Goal: Book appointment/travel/reservation

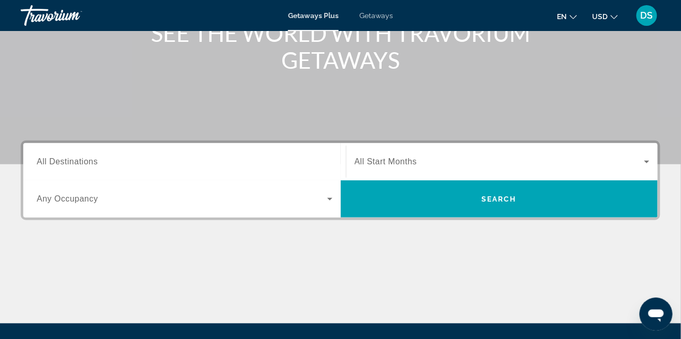
click at [275, 159] on input "Destination All Destinations" at bounding box center [185, 162] width 296 height 12
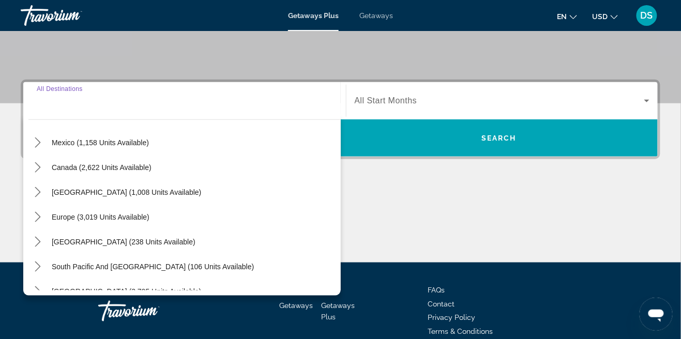
scroll to position [56, 0]
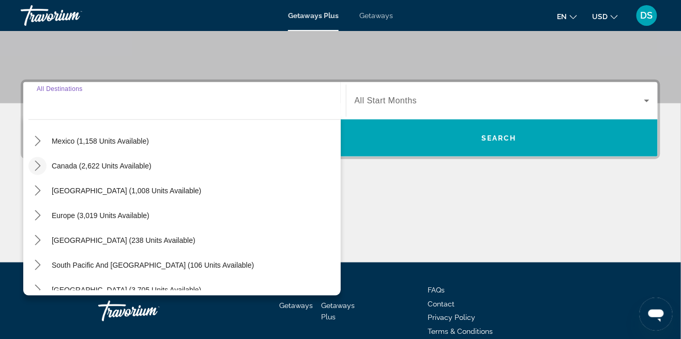
click at [44, 164] on mat-icon "Toggle Canada (2,622 units available) submenu" at bounding box center [37, 166] width 18 height 18
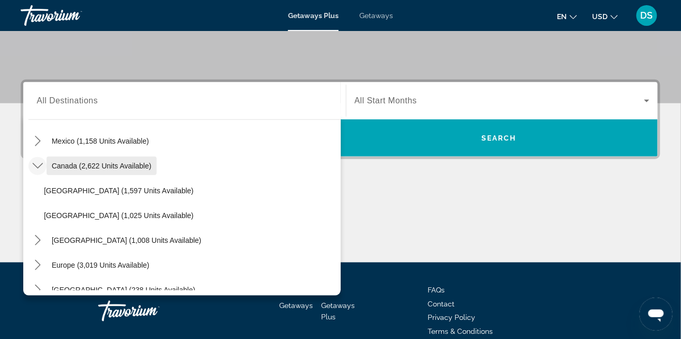
click at [138, 174] on span "Select destination: Canada (2,622 units available)" at bounding box center [102, 165] width 110 height 25
type input "**********"
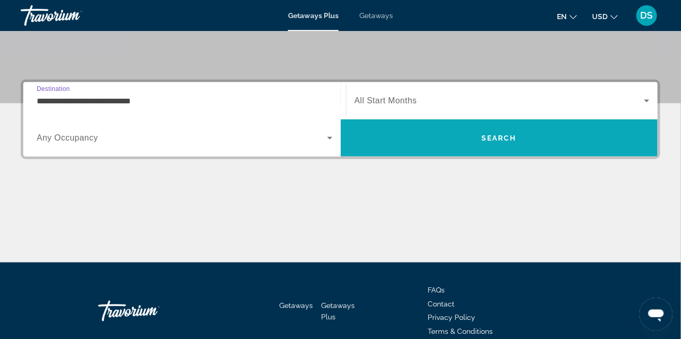
click at [559, 141] on span "Search" at bounding box center [499, 138] width 317 height 25
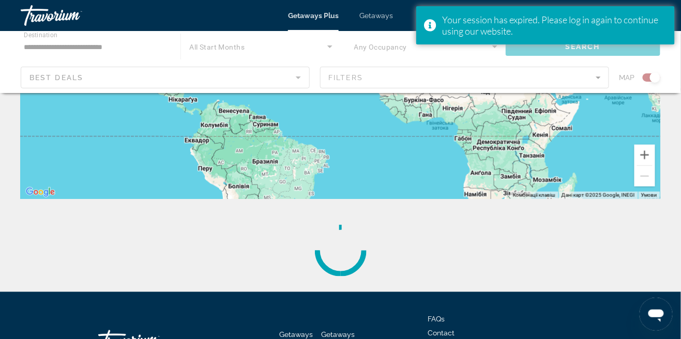
scroll to position [223, 0]
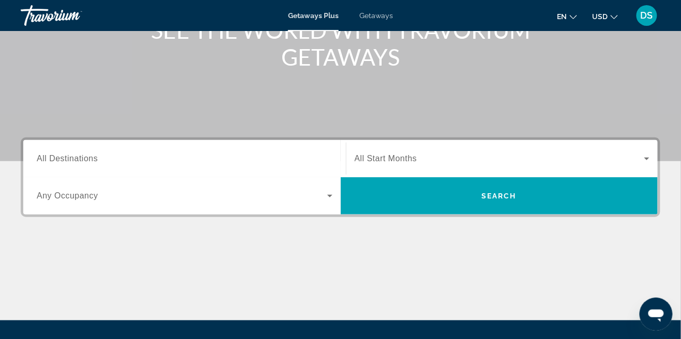
click at [305, 160] on input "Destination All Destinations" at bounding box center [185, 159] width 296 height 12
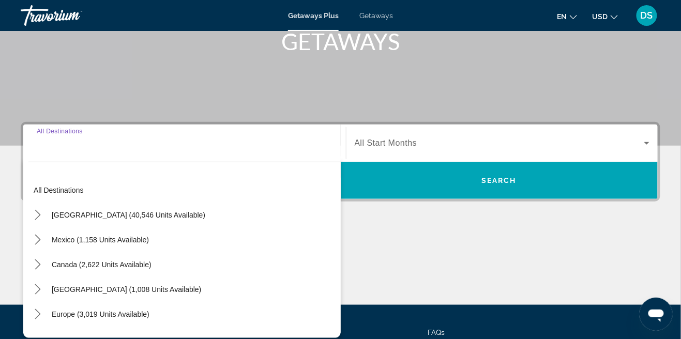
scroll to position [207, 0]
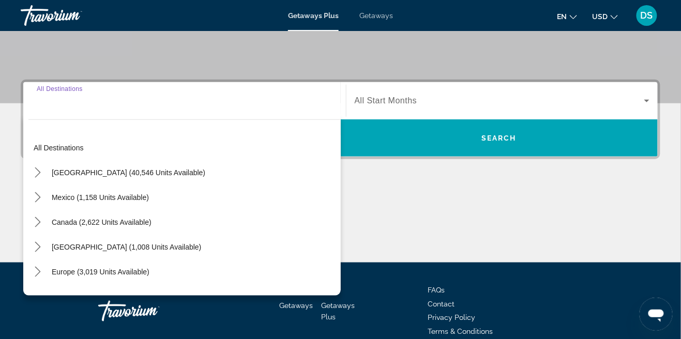
click at [169, 225] on div "Canada (2,622 units available)" at bounding box center [184, 222] width 312 height 25
click at [141, 220] on span "Canada (2,622 units available)" at bounding box center [102, 222] width 100 height 8
type input "**********"
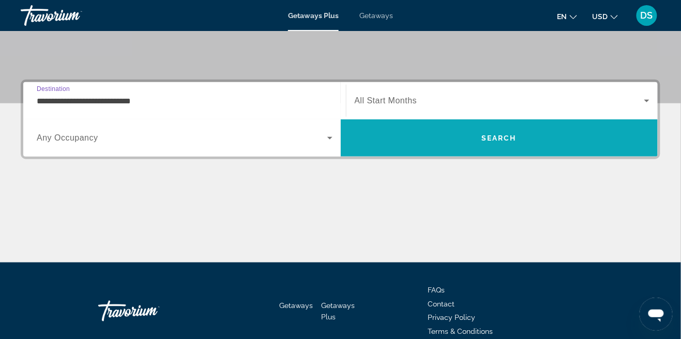
click at [542, 140] on span "Search" at bounding box center [499, 138] width 317 height 25
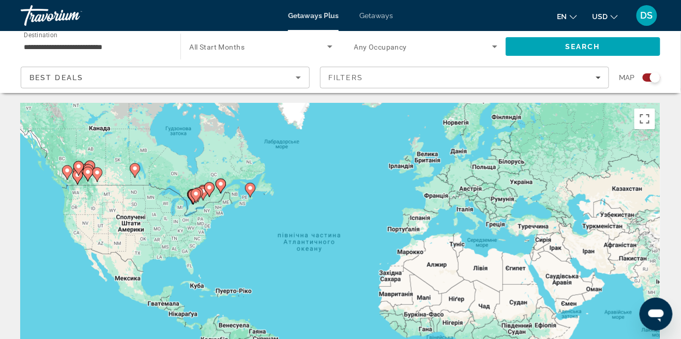
click at [605, 22] on button "USD USD ($) MXN (Mex$) CAD (Can$) GBP (£) EUR (€) AUD (A$) NZD (NZ$) CNY (CN¥)" at bounding box center [604, 16] width 25 height 15
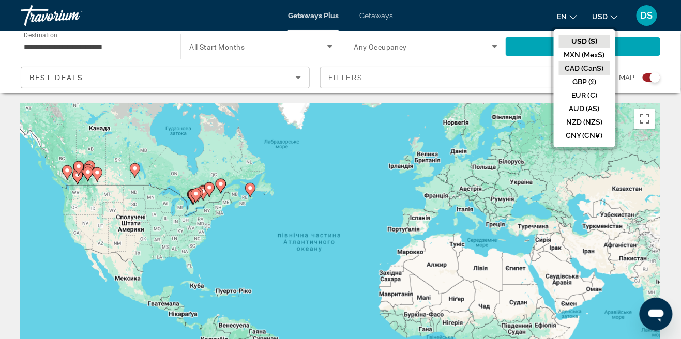
click at [584, 69] on button "CAD (Can$)" at bounding box center [584, 68] width 51 height 13
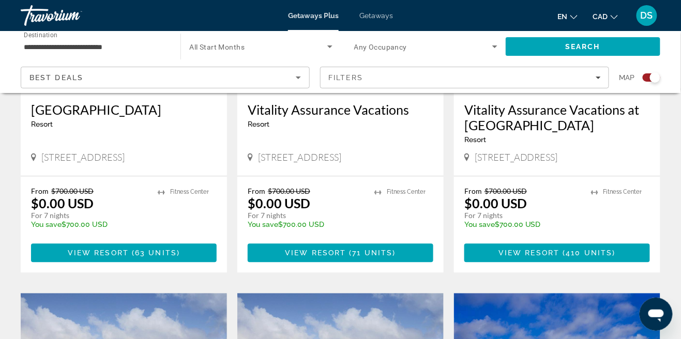
scroll to position [521, 0]
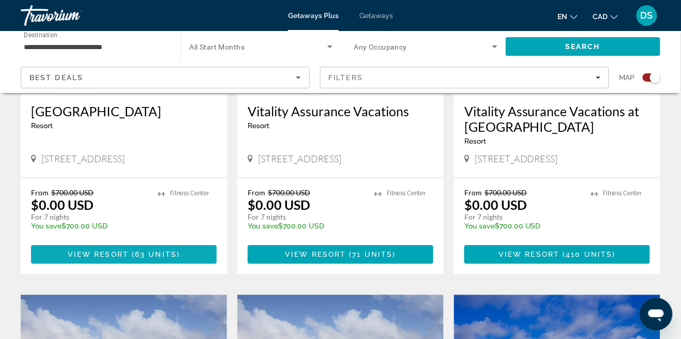
click at [117, 260] on span "Main content" at bounding box center [124, 254] width 186 height 25
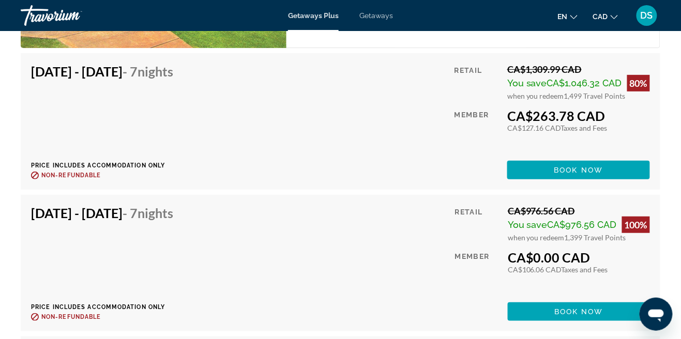
scroll to position [2163, 0]
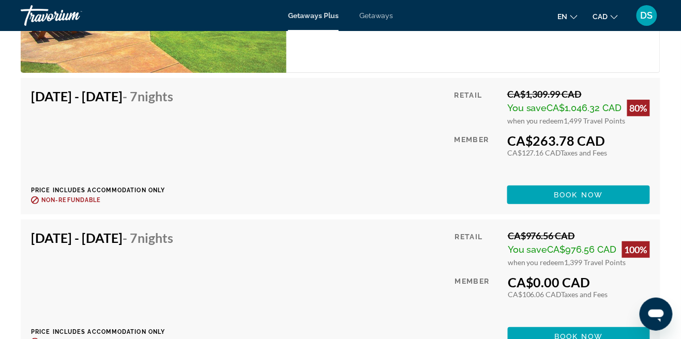
click at [39, 233] on h4 "Nov 7, 2025 - Nov 14, 2025 - 7 Nights" at bounding box center [102, 238] width 142 height 16
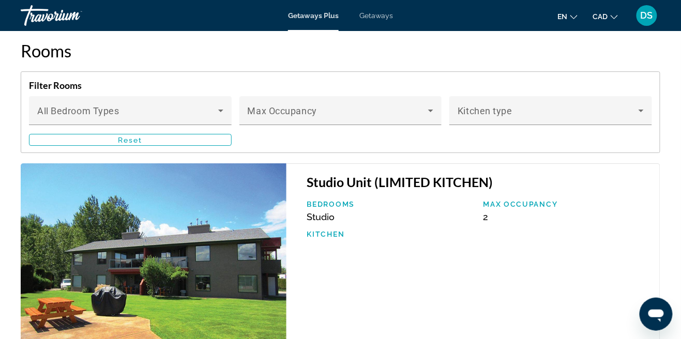
scroll to position [1871, 0]
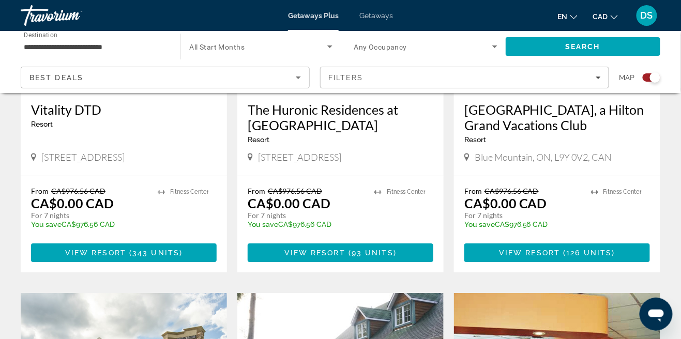
scroll to position [890, 0]
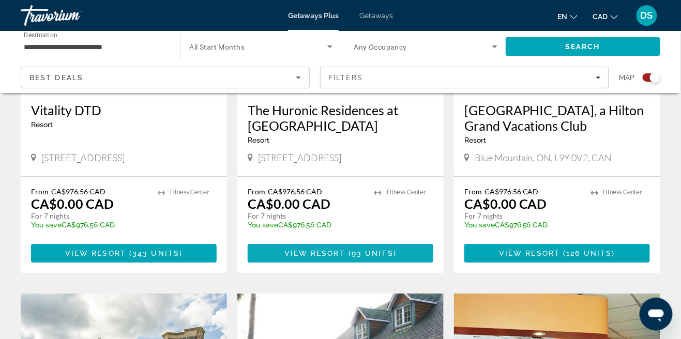
click at [396, 258] on span "Main content" at bounding box center [341, 253] width 186 height 25
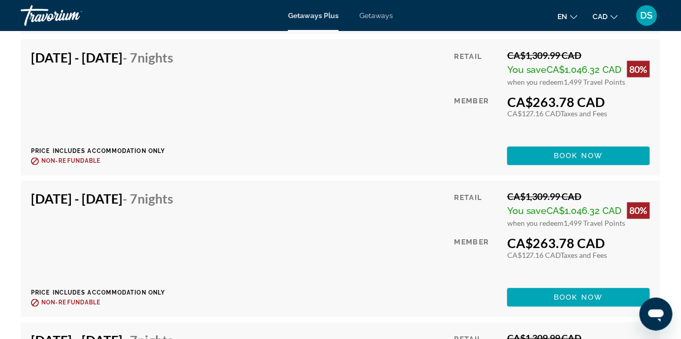
scroll to position [4646, 0]
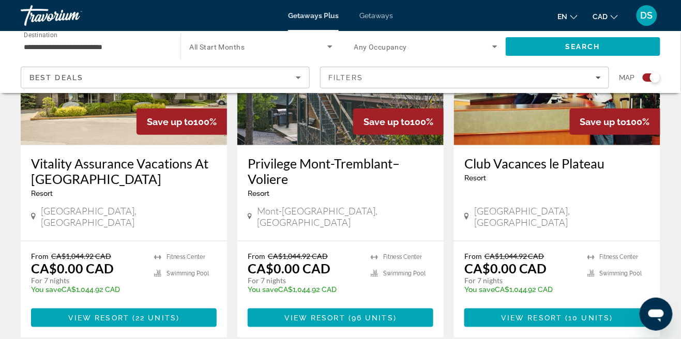
scroll to position [1208, 0]
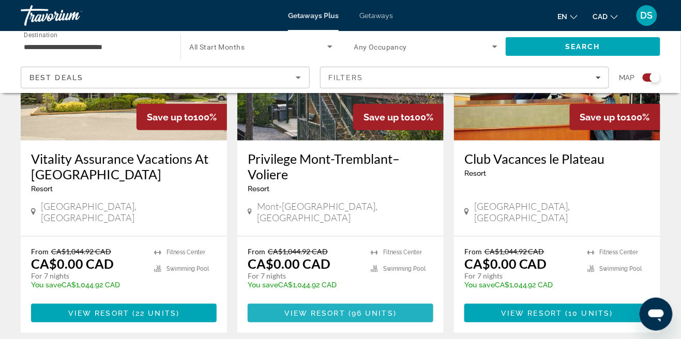
click at [370, 311] on span "Main content" at bounding box center [341, 313] width 186 height 25
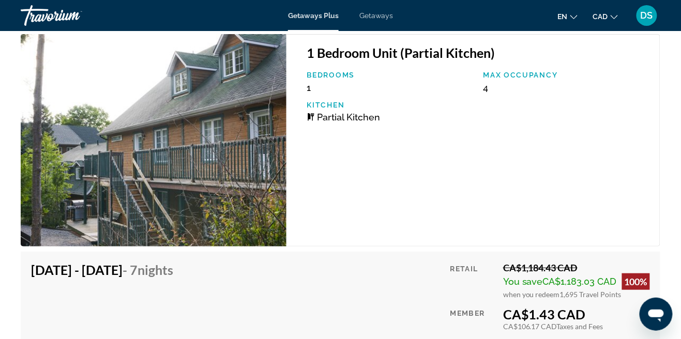
scroll to position [2181, 0]
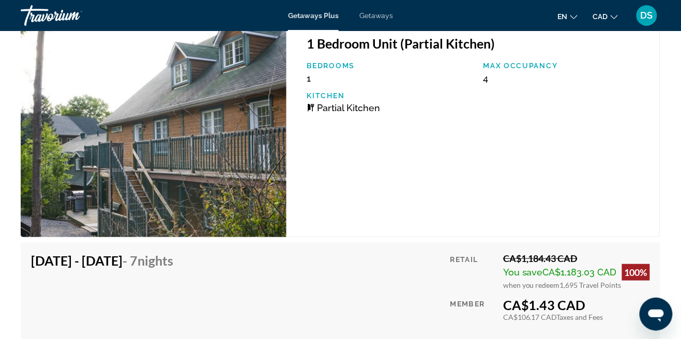
click at [487, 79] on span "4" at bounding box center [485, 78] width 5 height 11
click at [495, 74] on div "Max Occupancy 4" at bounding box center [566, 73] width 176 height 22
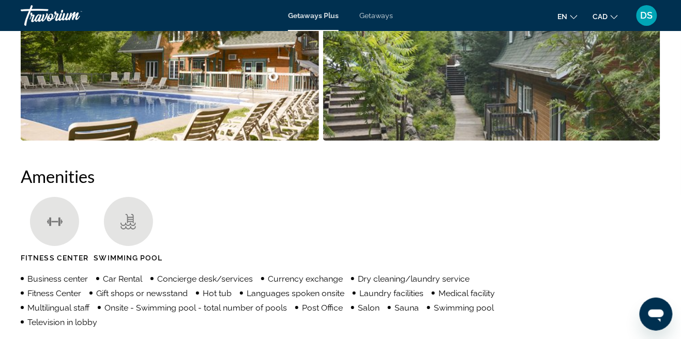
scroll to position [816, 0]
